Goal: Information Seeking & Learning: Learn about a topic

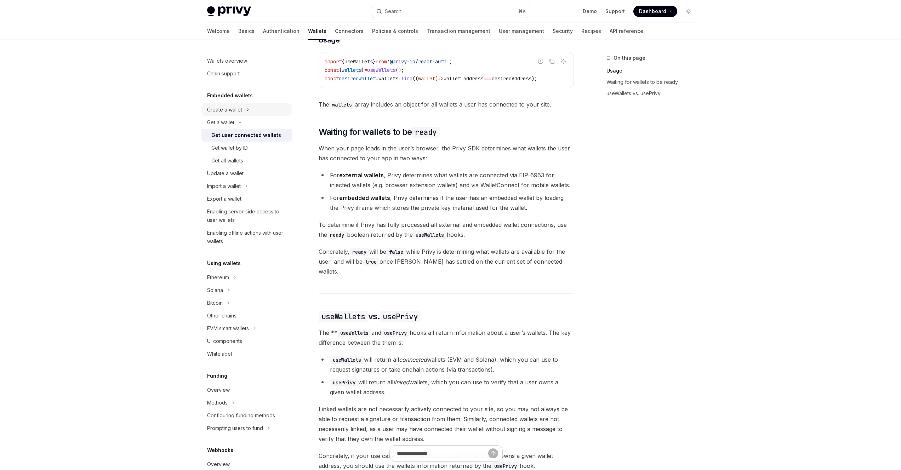
scroll to position [290, 0]
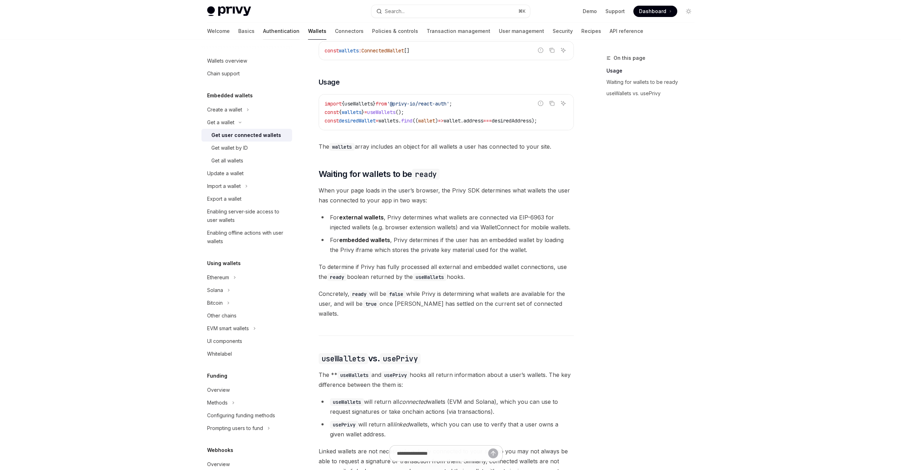
click at [263, 31] on link "Authentication" at bounding box center [281, 31] width 36 height 17
click at [217, 276] on div "Ethereum" at bounding box center [218, 277] width 22 height 8
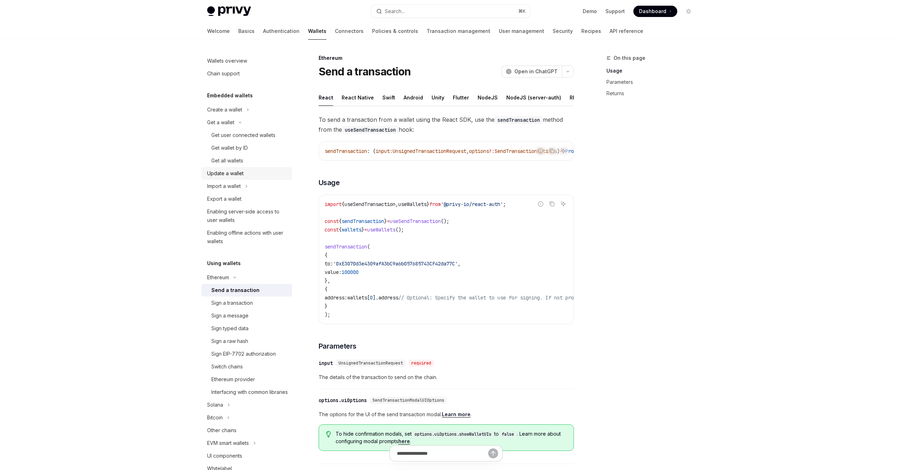
click at [238, 176] on div "Update a wallet" at bounding box center [225, 173] width 36 height 8
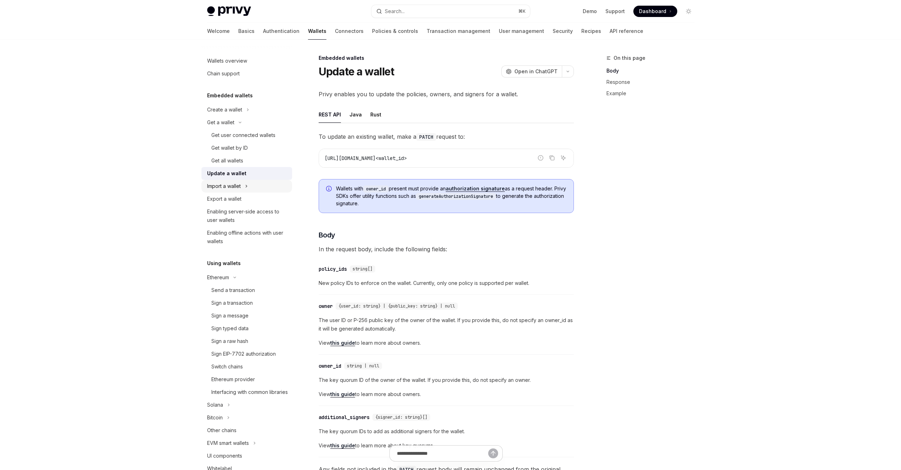
click at [237, 183] on div "Import a wallet" at bounding box center [224, 186] width 34 height 8
type textarea "*"
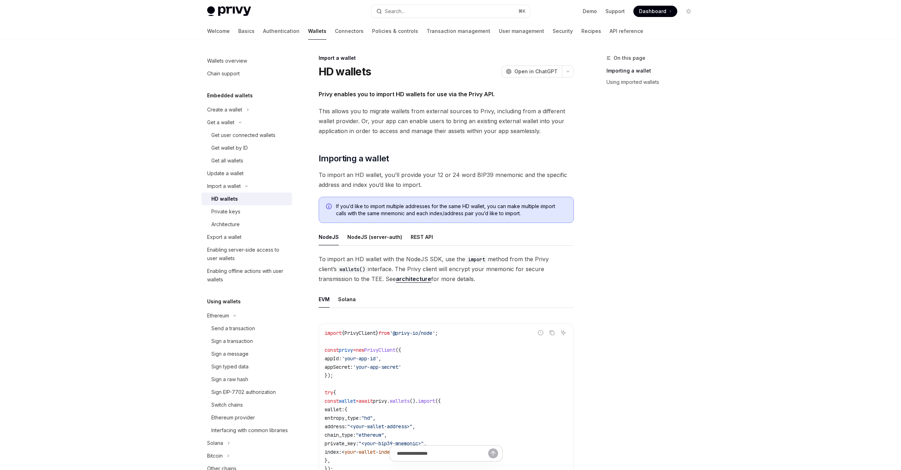
click at [383, 125] on span "This allows you to migrate wallets from external sources to Privy, including fr…" at bounding box center [446, 121] width 255 height 30
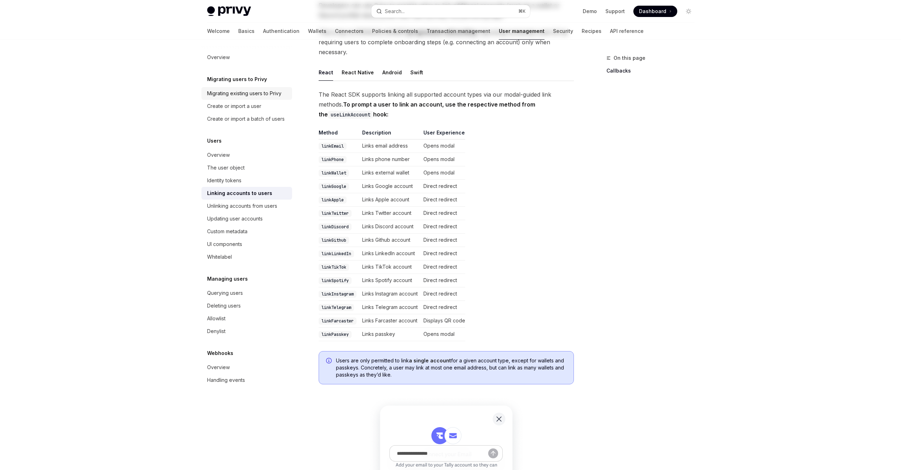
scroll to position [5, 0]
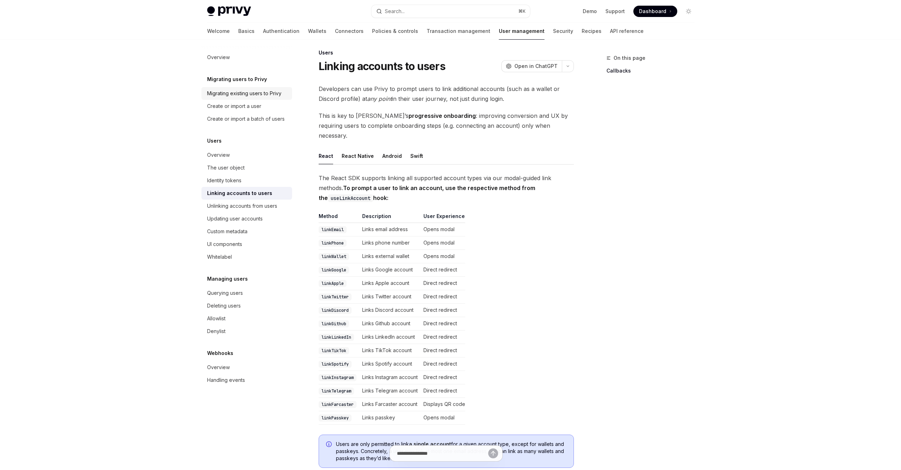
click at [275, 98] on link "Migrating existing users to Privy" at bounding box center [246, 93] width 91 height 13
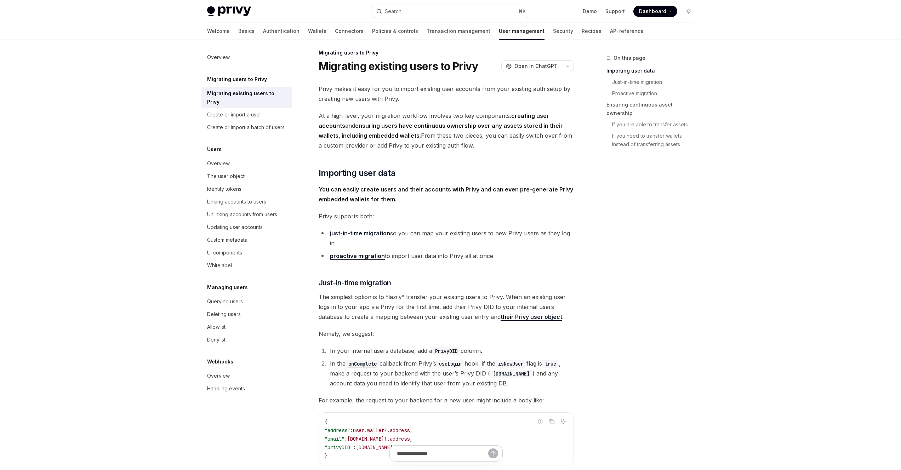
click at [359, 97] on span "Privy makes it easy for you to import existing user accounts from your existing…" at bounding box center [446, 94] width 255 height 20
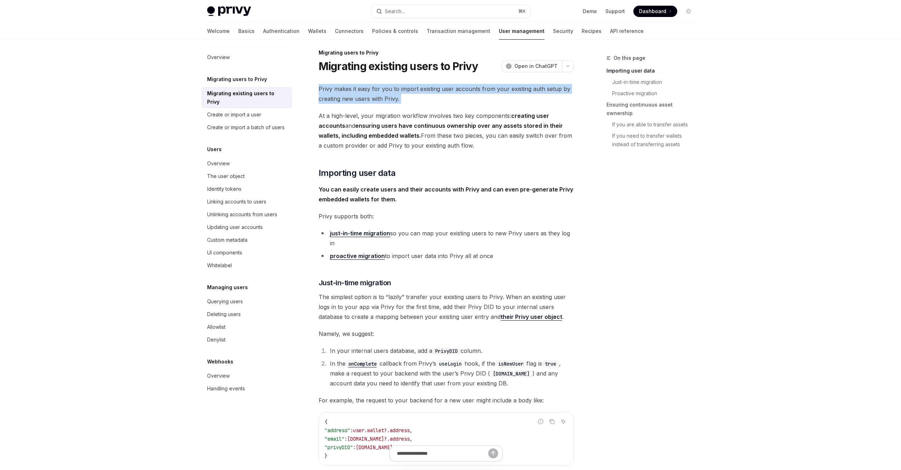
click at [359, 97] on span "Privy makes it easy for you to import existing user accounts from your existing…" at bounding box center [446, 94] width 255 height 20
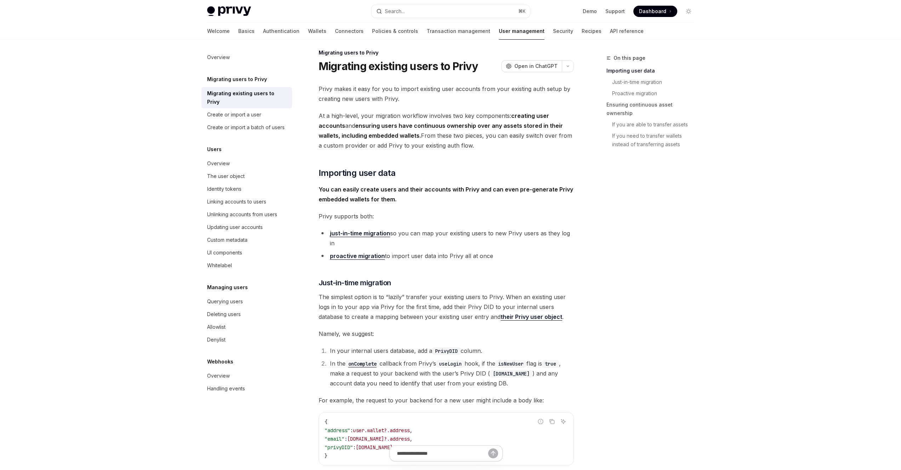
click at [357, 129] on strong "ensuring users have continuous ownership over any assets stored in their wallet…" at bounding box center [441, 130] width 244 height 17
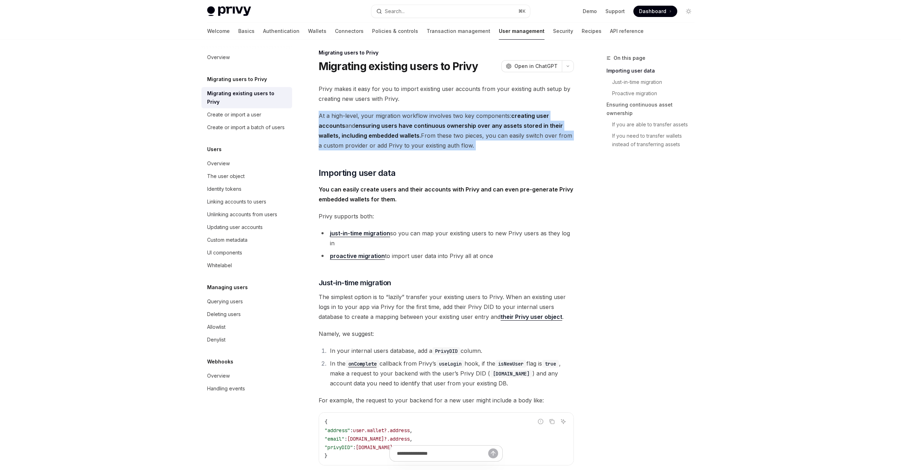
click at [357, 129] on strong "ensuring users have continuous ownership over any assets stored in their wallet…" at bounding box center [441, 130] width 244 height 17
click at [354, 141] on span "At a high-level, your migration workflow involves two key components: creating …" at bounding box center [446, 131] width 255 height 40
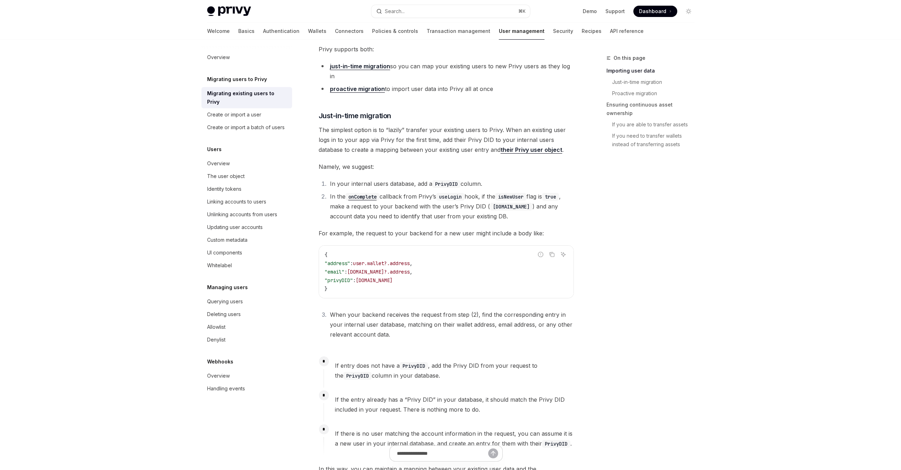
scroll to position [168, 0]
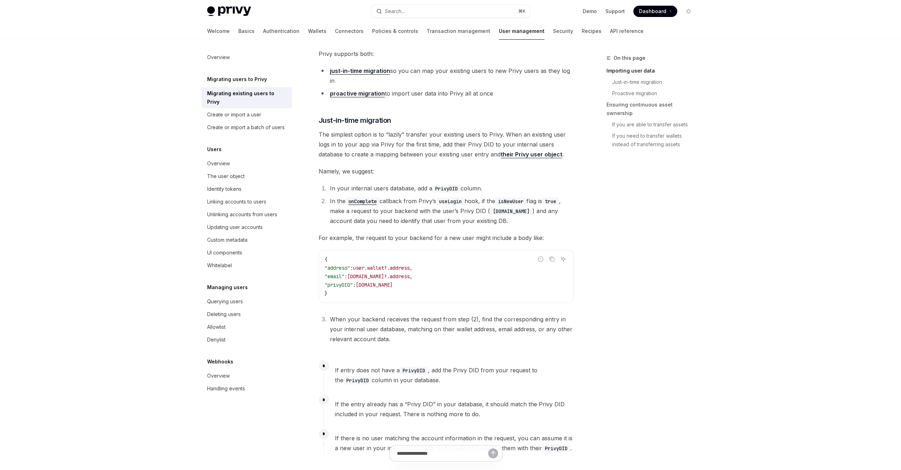
click at [445, 130] on span "The simplest option is to “lazily” transfer your existing users to Privy. When …" at bounding box center [446, 145] width 255 height 30
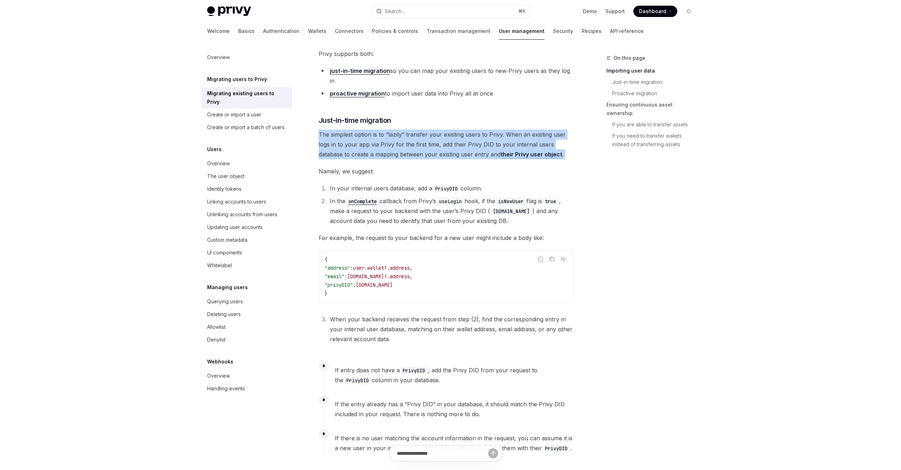
click at [445, 130] on span "The simplest option is to “lazily” transfer your existing users to Privy. When …" at bounding box center [446, 145] width 255 height 30
click at [436, 147] on span "The simplest option is to “lazily” transfer your existing users to Privy. When …" at bounding box center [446, 145] width 255 height 30
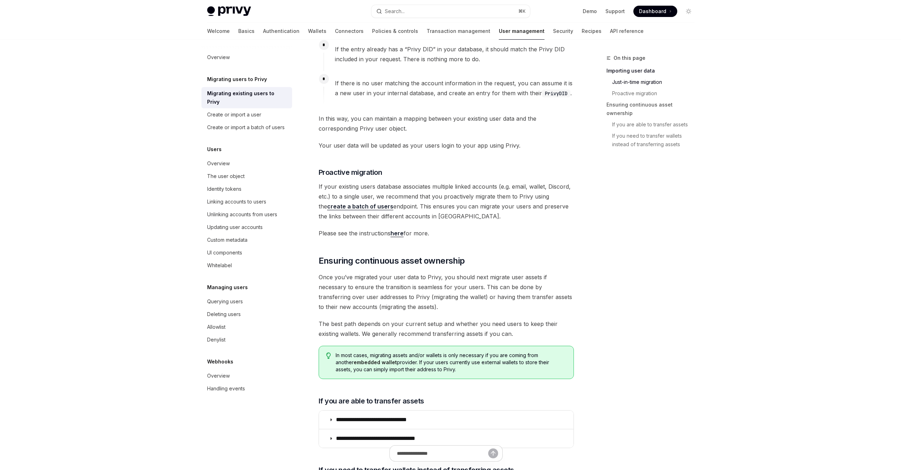
scroll to position [706, 0]
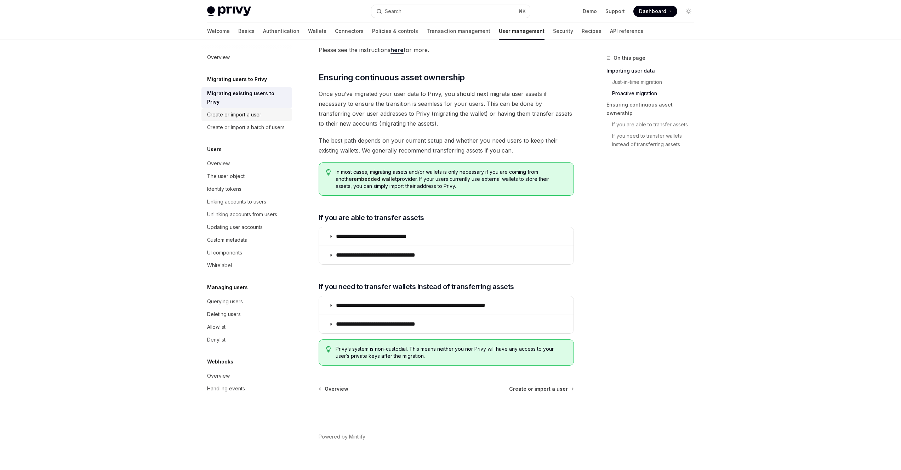
click at [244, 110] on div "Create or import a user" at bounding box center [234, 114] width 54 height 8
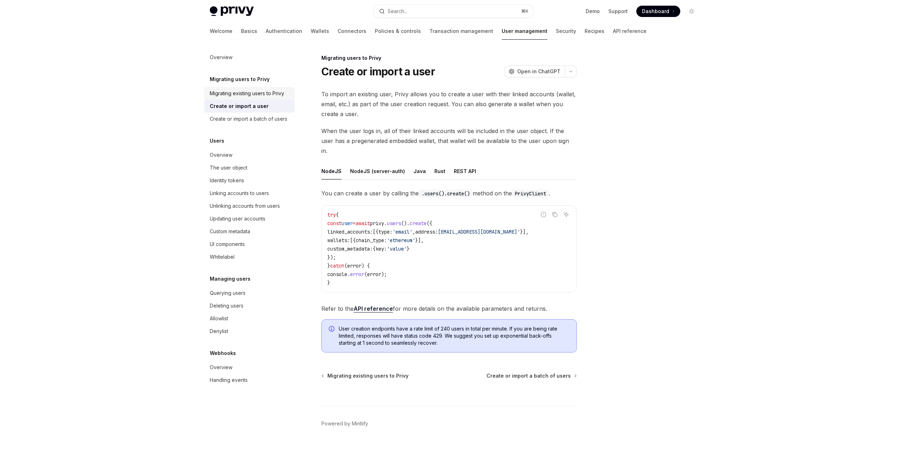
click at [251, 93] on div "Migrating existing users to Privy" at bounding box center [247, 93] width 74 height 8
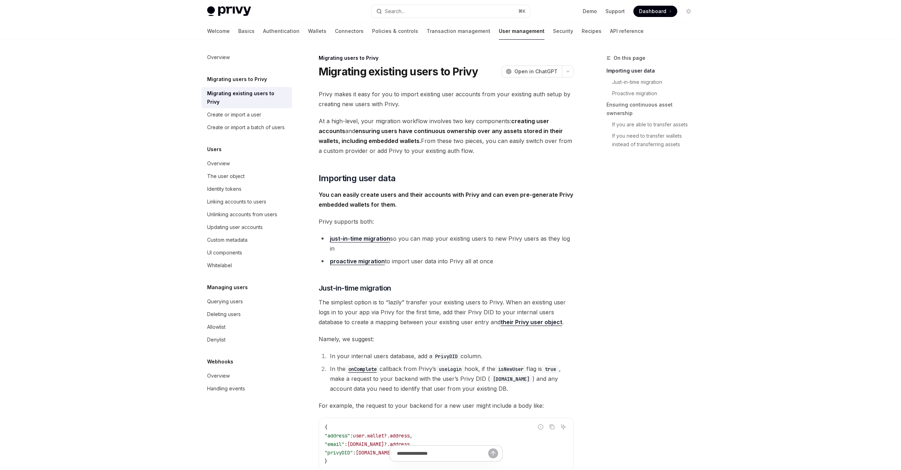
click at [336, 98] on span "Privy makes it easy for you to import existing user accounts from your existing…" at bounding box center [446, 99] width 255 height 20
click at [345, 98] on span "Privy makes it easy for you to import existing user accounts from your existing…" at bounding box center [446, 99] width 255 height 20
click at [249, 83] on h5 "Migrating users to Privy" at bounding box center [237, 79] width 60 height 8
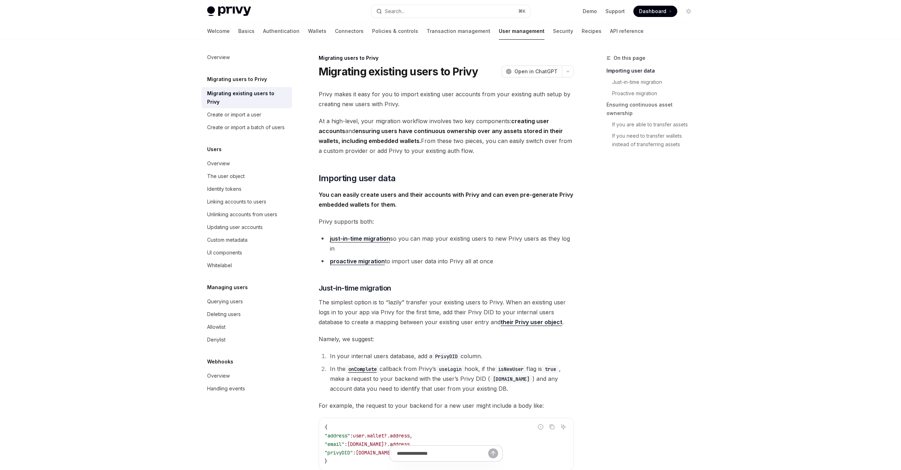
click at [364, 103] on span "Privy makes it easy for you to import existing user accounts from your existing…" at bounding box center [446, 99] width 255 height 20
click at [369, 90] on span "Privy makes it easy for you to import existing user accounts from your existing…" at bounding box center [446, 99] width 255 height 20
click at [256, 79] on h5 "Migrating users to Privy" at bounding box center [237, 79] width 60 height 8
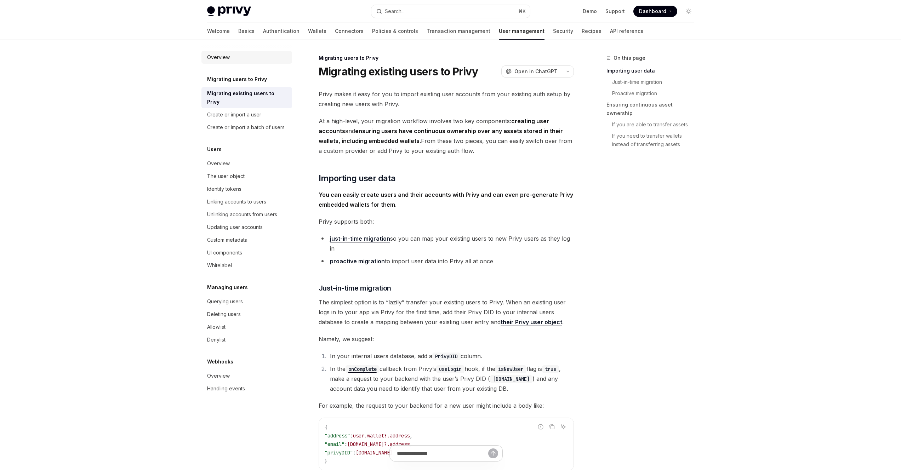
click at [215, 59] on div "Overview" at bounding box center [218, 57] width 23 height 8
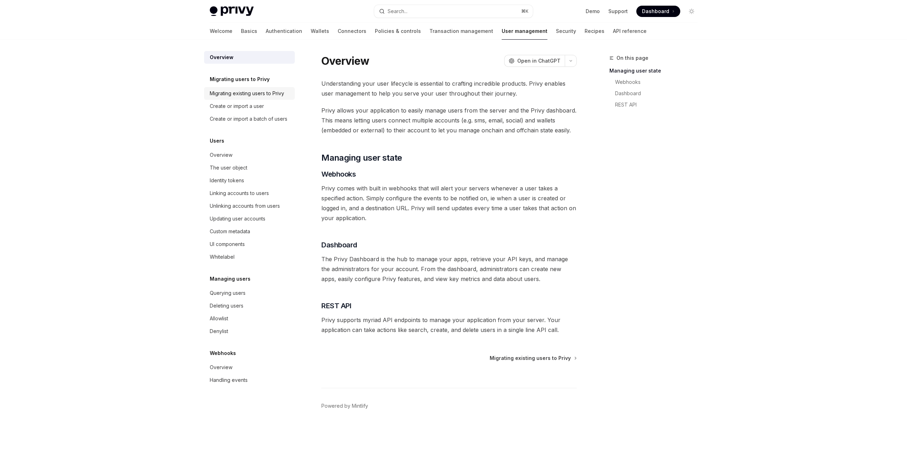
click at [249, 94] on div "Migrating existing users to Privy" at bounding box center [247, 93] width 74 height 8
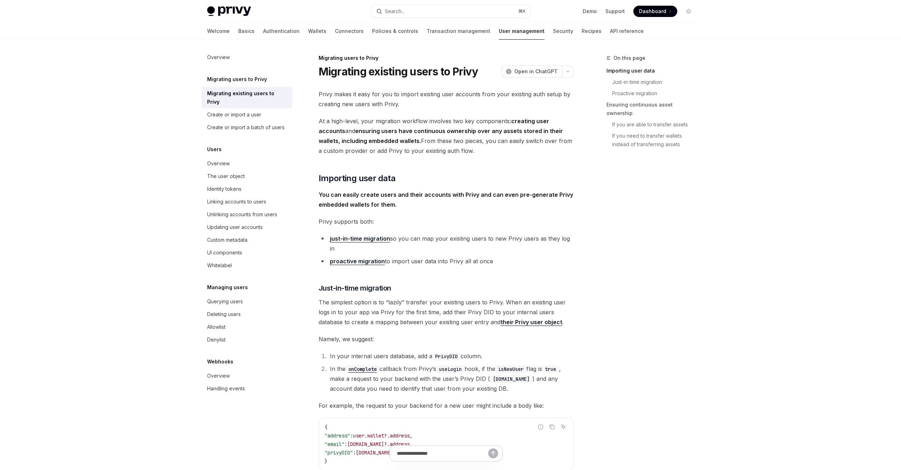
click at [367, 140] on strong "ensuring users have continuous ownership over any assets stored in their wallet…" at bounding box center [441, 135] width 244 height 17
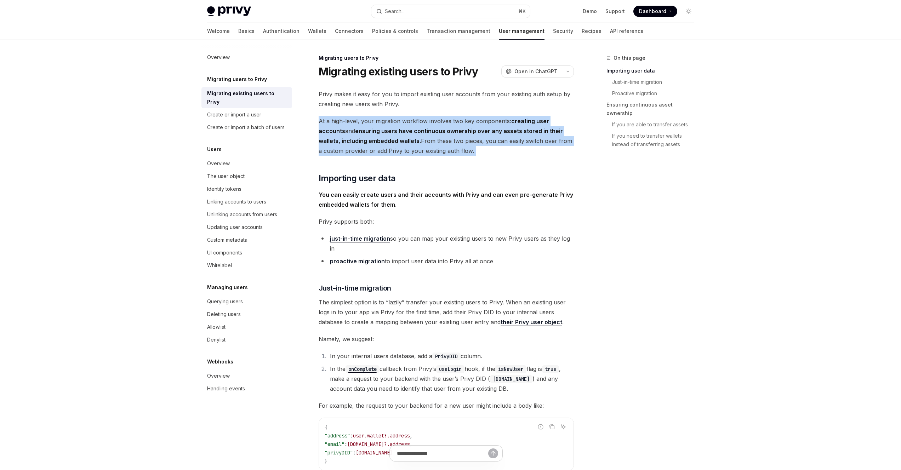
click at [367, 140] on strong "ensuring users have continuous ownership over any assets stored in their wallet…" at bounding box center [441, 135] width 244 height 17
click at [366, 118] on span "At a high-level, your migration workflow involves two key components: creating …" at bounding box center [446, 136] width 255 height 40
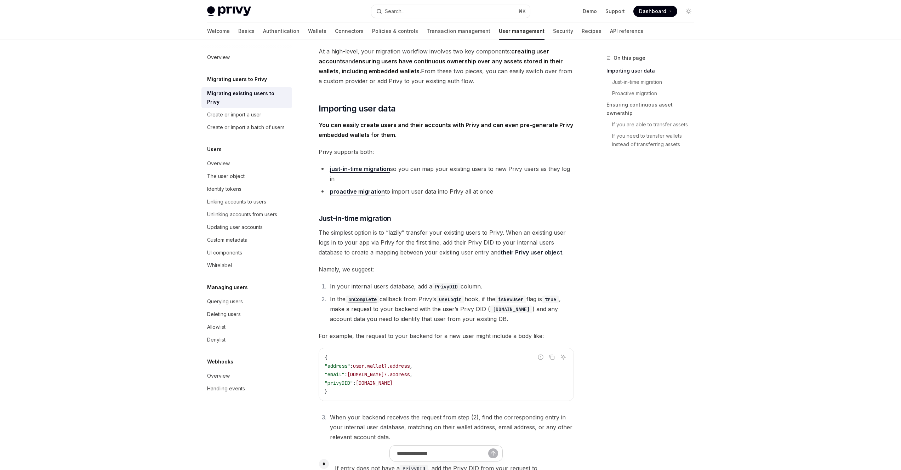
scroll to position [74, 0]
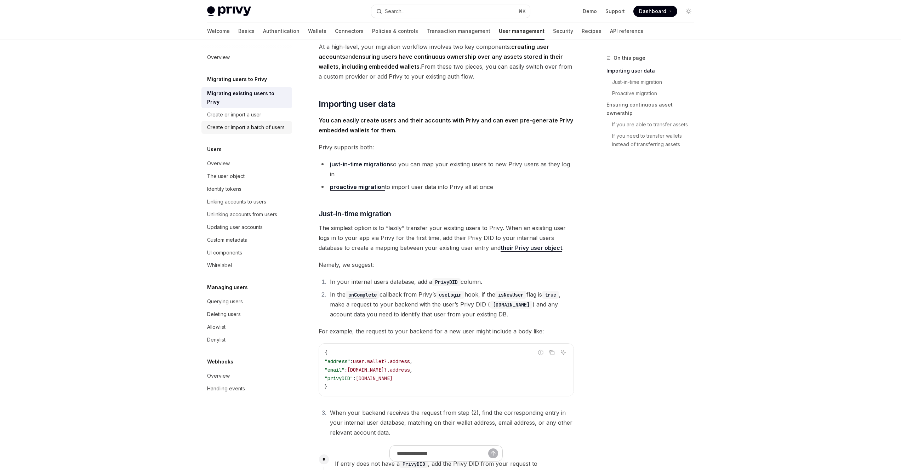
click at [244, 123] on div "Create or import a batch of users" at bounding box center [246, 127] width 78 height 8
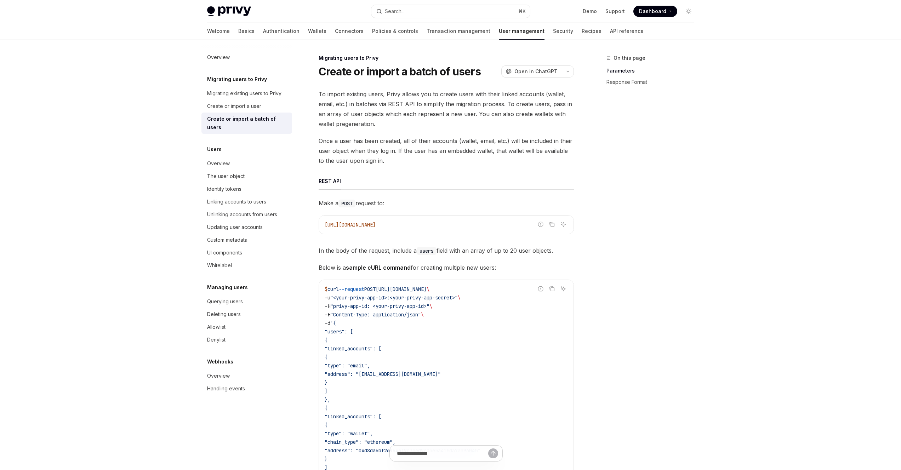
click at [353, 112] on span "To import existing users, Privy allows you to create users with their linked ac…" at bounding box center [446, 109] width 255 height 40
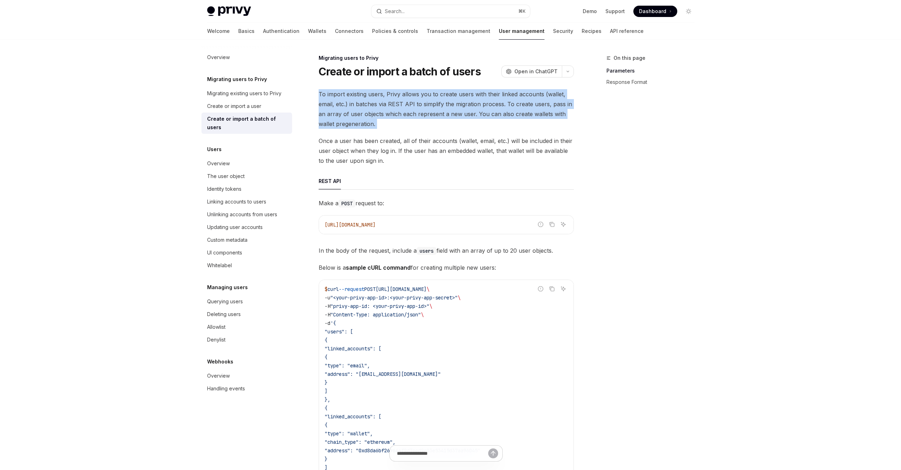
click at [353, 112] on span "To import existing users, Privy allows you to create users with their linked ac…" at bounding box center [446, 109] width 255 height 40
click at [370, 98] on span "To import existing users, Privy allows you to create users with their linked ac…" at bounding box center [446, 109] width 255 height 40
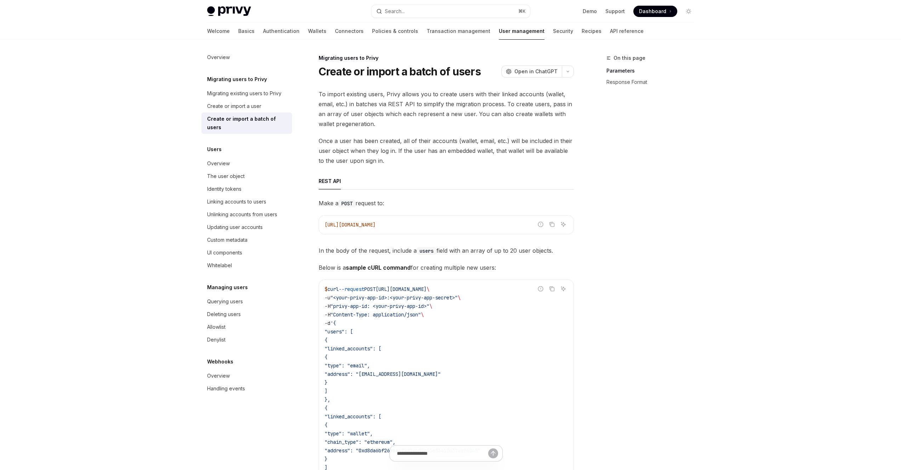
click at [363, 119] on span "To import existing users, Privy allows you to create users with their linked ac…" at bounding box center [446, 109] width 255 height 40
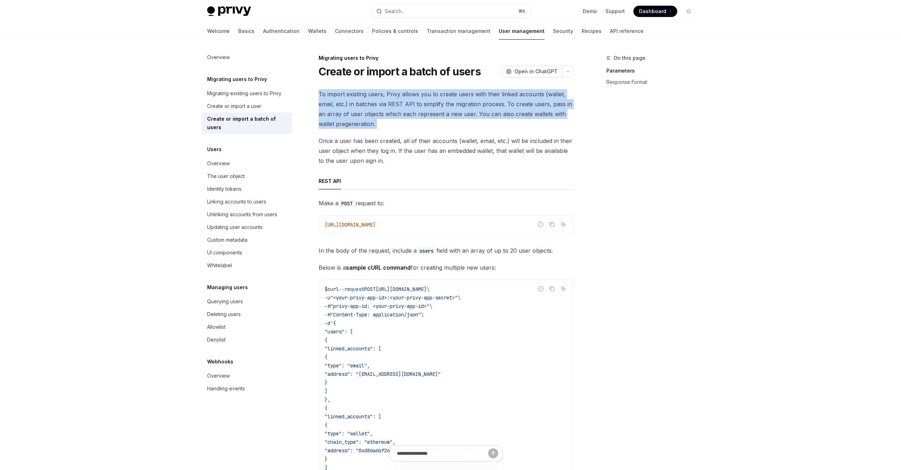
click at [363, 119] on span "To import existing users, Privy allows you to create users with their linked ac…" at bounding box center [446, 109] width 255 height 40
click at [365, 112] on span "To import existing users, Privy allows you to create users with their linked ac…" at bounding box center [446, 109] width 255 height 40
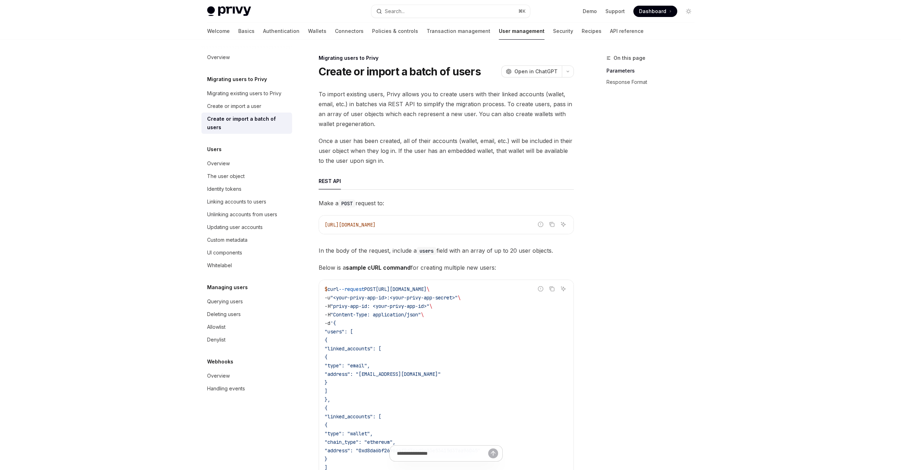
click at [355, 148] on span "Once a user has been created, all of their accounts (wallet, email, etc.) will …" at bounding box center [446, 151] width 255 height 30
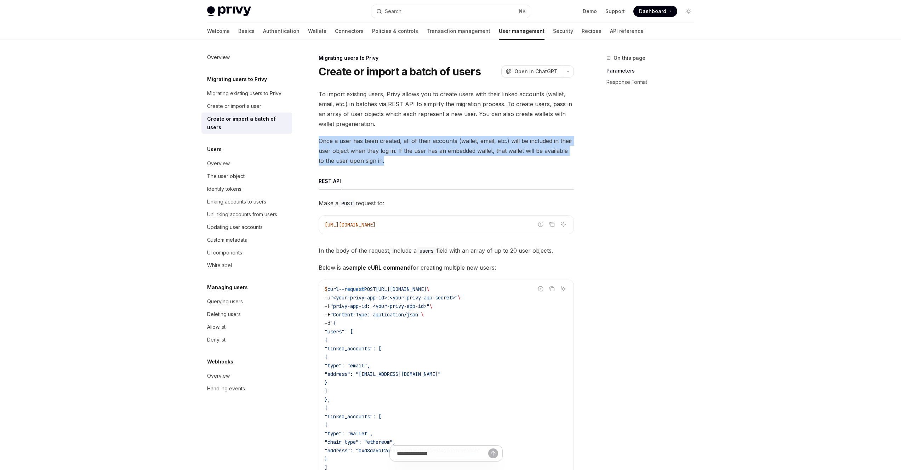
click at [355, 148] on span "Once a user has been created, all of their accounts (wallet, email, etc.) will …" at bounding box center [446, 151] width 255 height 30
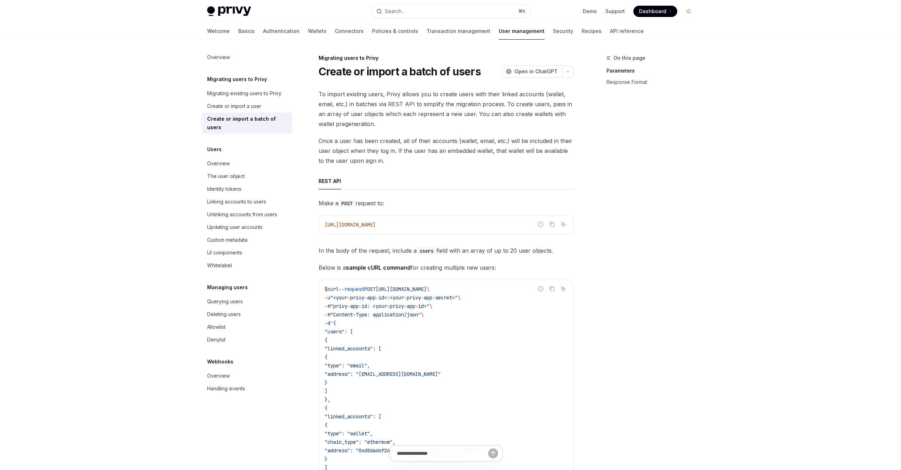
click at [364, 124] on span "To import existing users, Privy allows you to create users with their linked ac…" at bounding box center [446, 109] width 255 height 40
click at [524, 142] on span "Once a user has been created, all of their accounts (wallet, email, etc.) will …" at bounding box center [446, 151] width 255 height 30
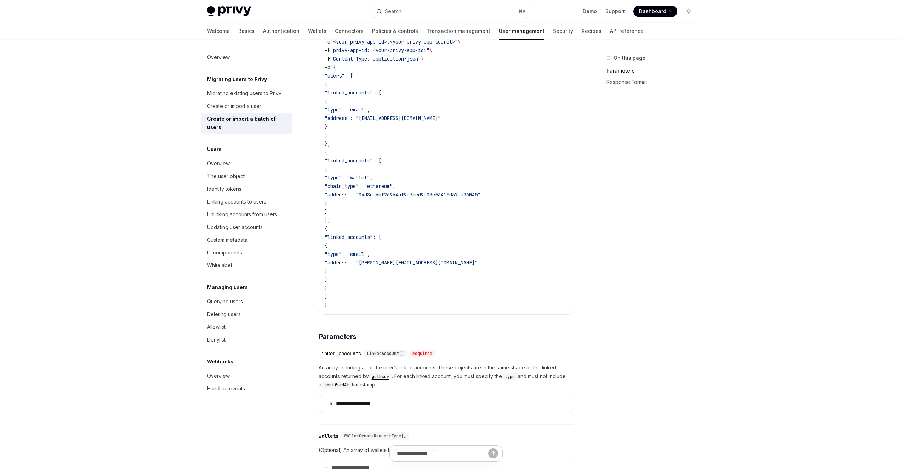
scroll to position [214, 0]
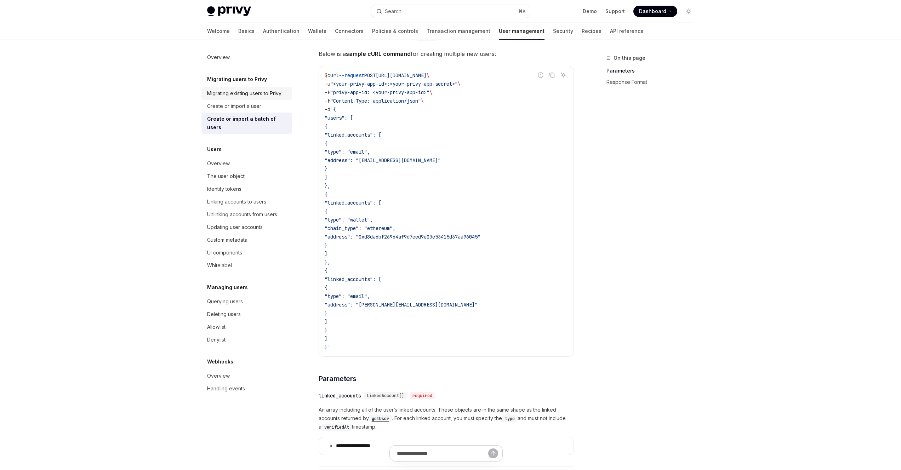
click at [245, 88] on link "Migrating existing users to Privy" at bounding box center [246, 93] width 91 height 13
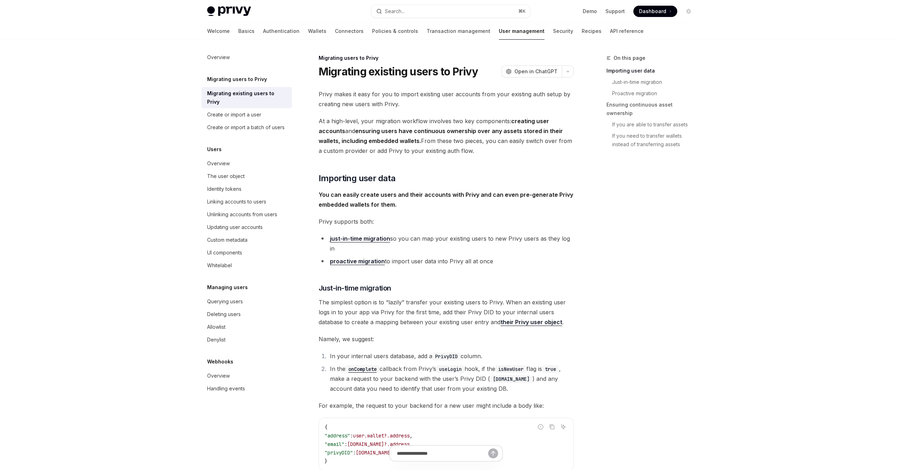
click at [230, 147] on div "Users Overview The user object Identity tokens Linking accounts to users Unlink…" at bounding box center [246, 208] width 91 height 127
click at [229, 159] on div "Overview" at bounding box center [247, 163] width 81 height 8
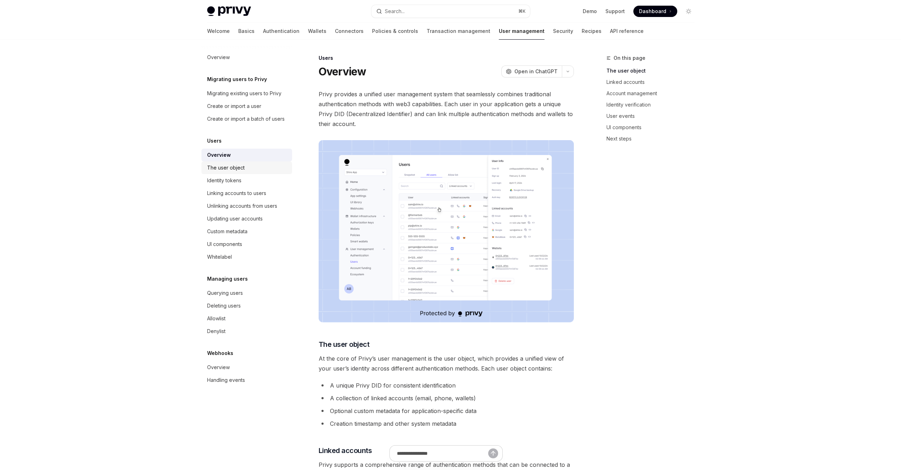
click at [230, 167] on div "The user object" at bounding box center [226, 168] width 38 height 8
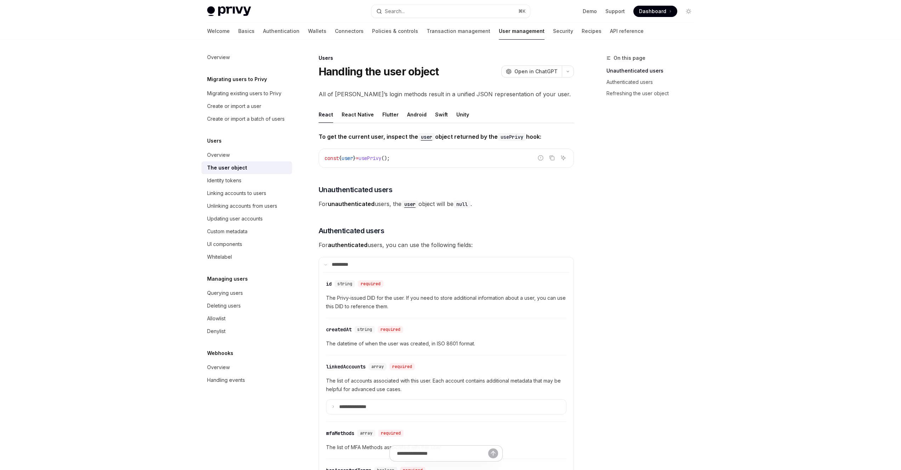
scroll to position [243, 0]
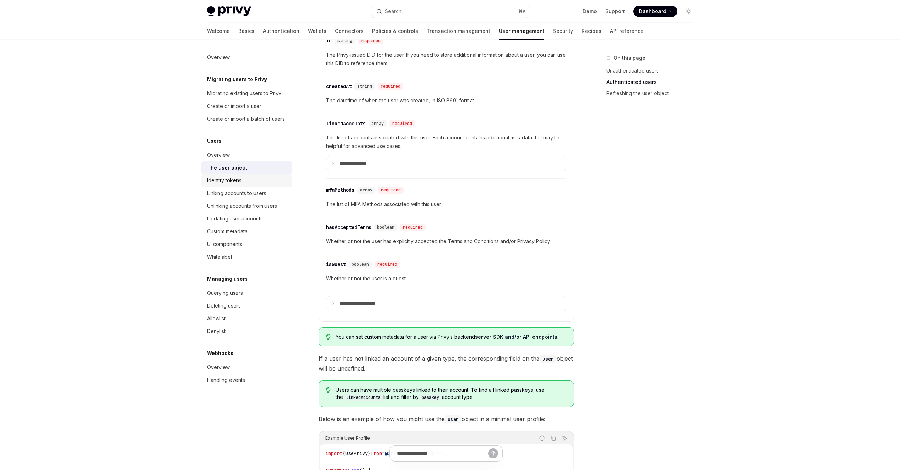
click at [236, 177] on div "Identity tokens" at bounding box center [224, 180] width 34 height 8
type textarea "*"
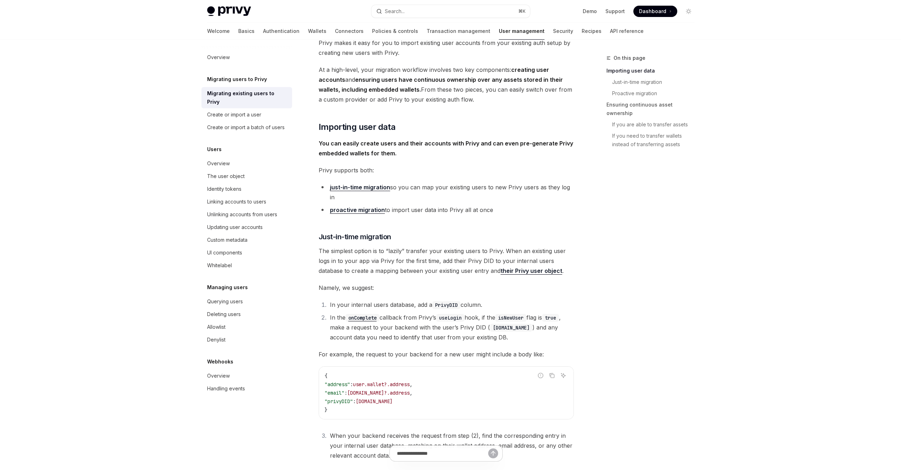
scroll to position [47, 0]
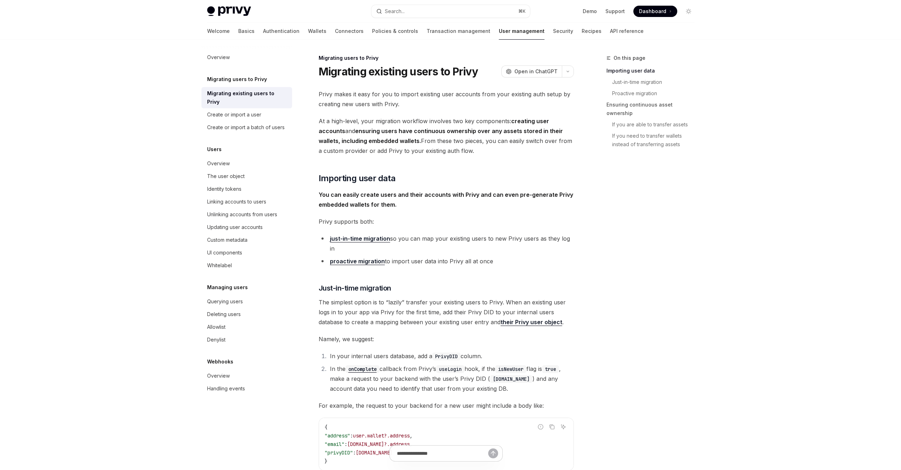
click at [381, 130] on strong "ensuring users have continuous ownership over any assets stored in their wallet…" at bounding box center [441, 135] width 244 height 17
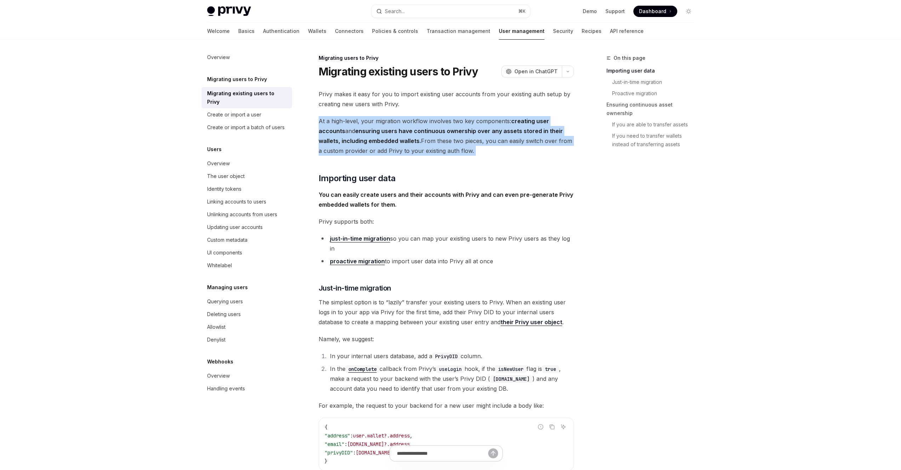
click at [381, 130] on strong "ensuring users have continuous ownership over any assets stored in their wallet…" at bounding box center [441, 135] width 244 height 17
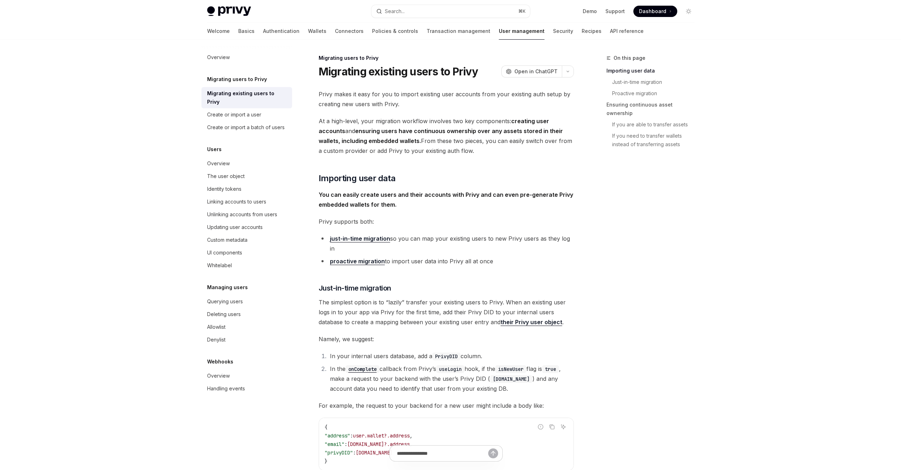
click at [401, 98] on span "Privy makes it easy for you to import existing user accounts from your existing…" at bounding box center [446, 99] width 255 height 20
click at [499, 35] on link "User management" at bounding box center [522, 31] width 46 height 17
type textarea "*"
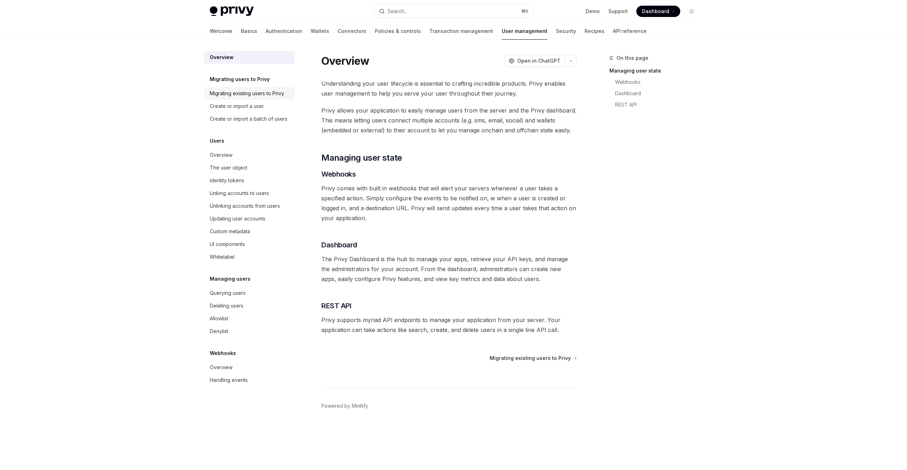
click at [273, 89] on div "Migrating existing users to Privy" at bounding box center [247, 93] width 74 height 8
click at [256, 101] on link "Create or import a user" at bounding box center [249, 106] width 91 height 13
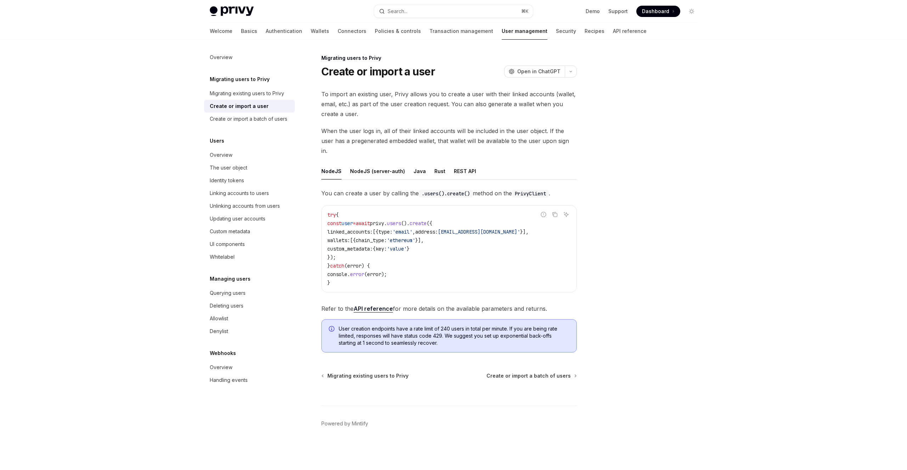
click at [255, 117] on div "Create or import a batch of users" at bounding box center [249, 119] width 78 height 8
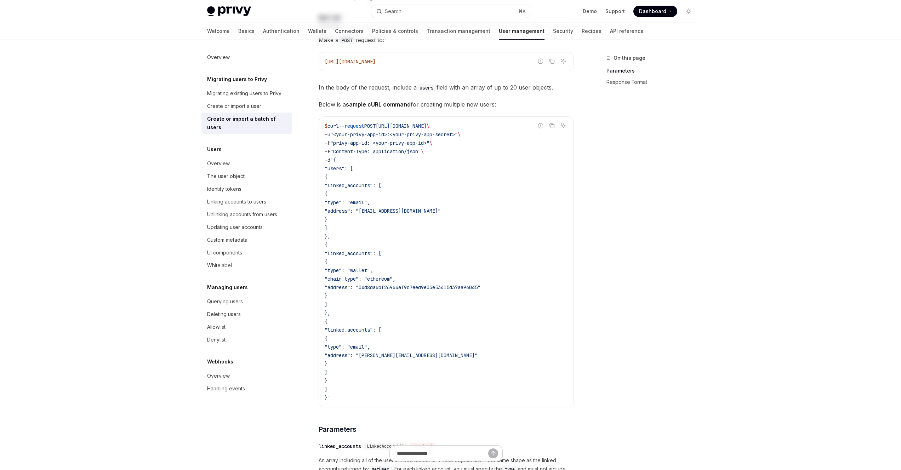
scroll to position [248, 0]
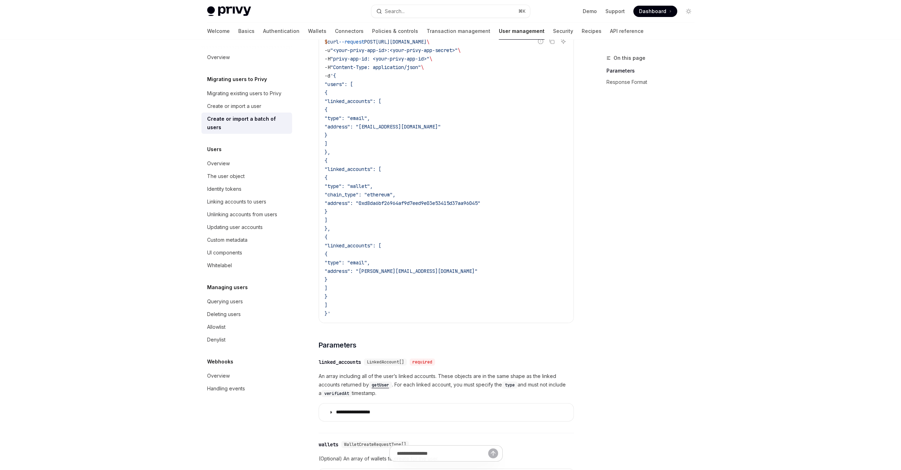
click at [328, 212] on span "}" at bounding box center [326, 212] width 3 height 6
click at [239, 199] on link "Linking accounts to users" at bounding box center [246, 201] width 91 height 13
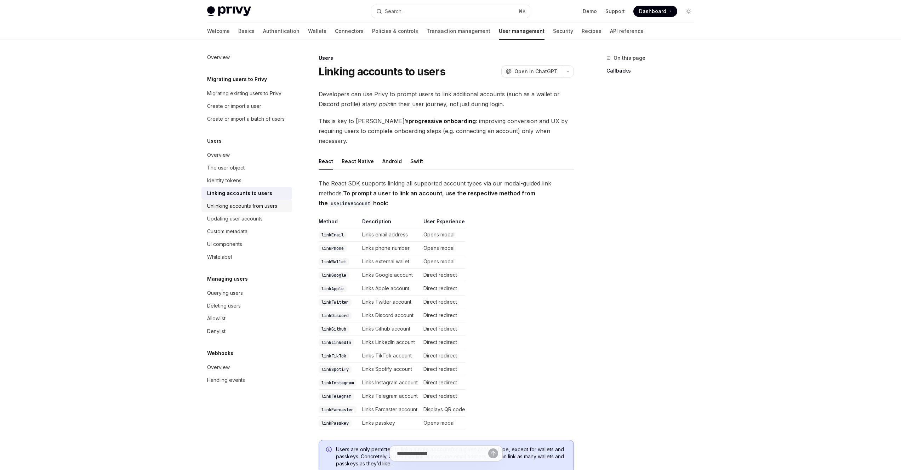
click at [241, 210] on div "Unlinking accounts from users" at bounding box center [242, 206] width 70 height 8
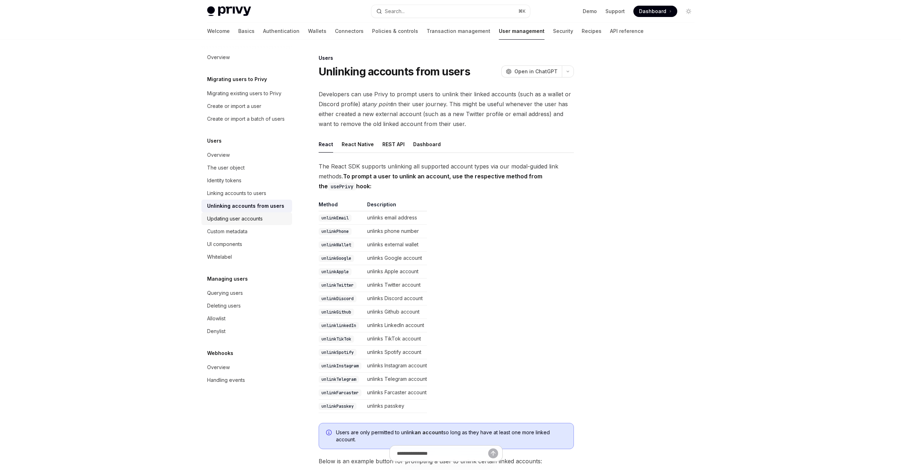
click at [241, 223] on link "Updating user accounts" at bounding box center [246, 218] width 91 height 13
type textarea "*"
